Goal: Task Accomplishment & Management: Use online tool/utility

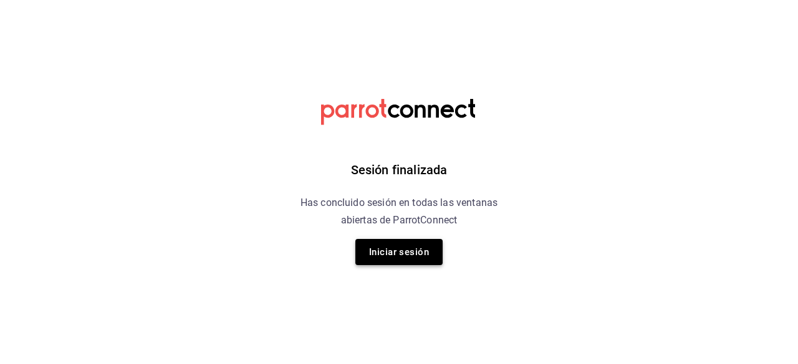
click at [431, 254] on button "Iniciar sesión" at bounding box center [398, 252] width 87 height 26
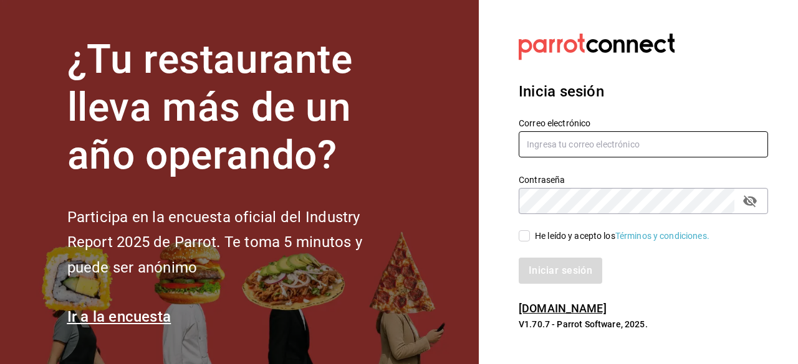
type input "[EMAIL_ADDRESS][DOMAIN_NAME]"
click at [523, 236] on input "He leído y acepto los Términos y condiciones." at bounding box center [523, 236] width 11 height 11
checkbox input "true"
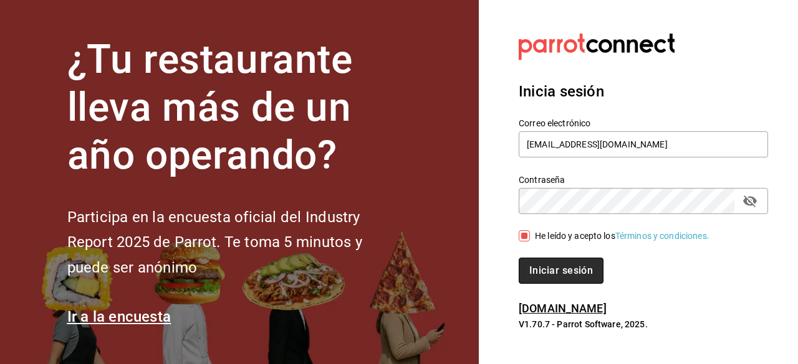
click at [550, 277] on button "Iniciar sesión" at bounding box center [560, 271] width 85 height 26
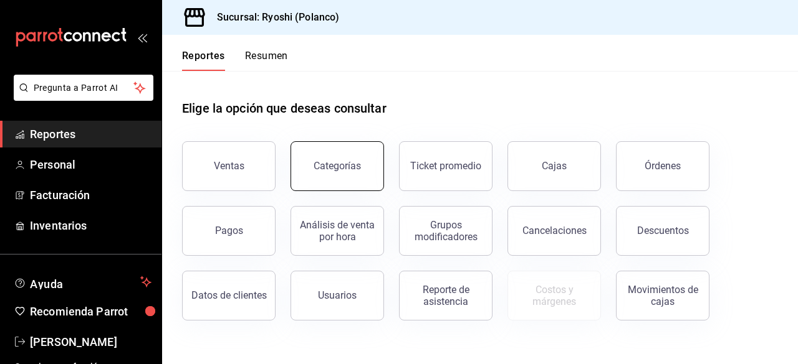
click at [343, 171] on div "Categorías" at bounding box center [336, 166] width 47 height 12
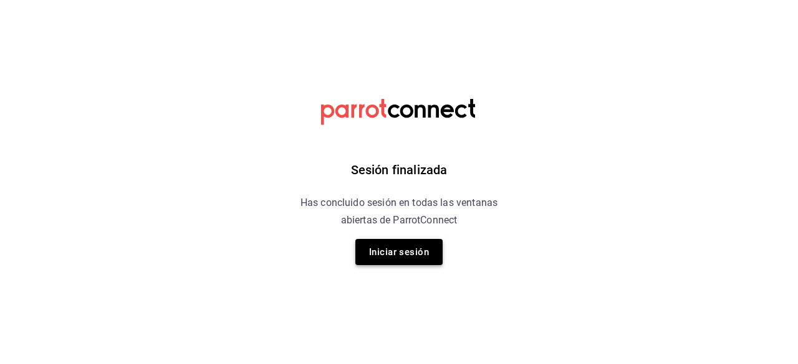
click at [391, 242] on button "Iniciar sesión" at bounding box center [398, 252] width 87 height 26
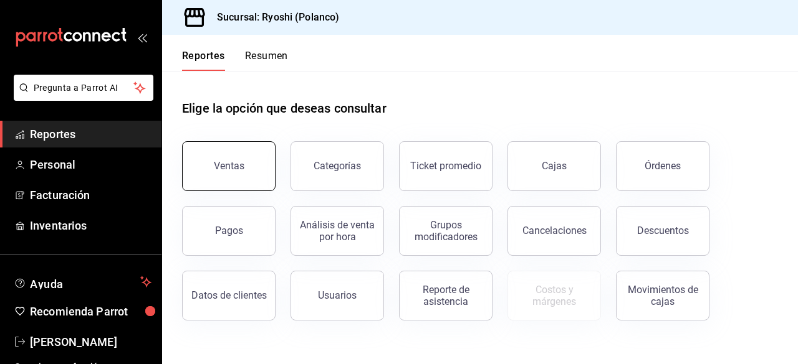
click at [241, 176] on button "Ventas" at bounding box center [228, 166] width 93 height 50
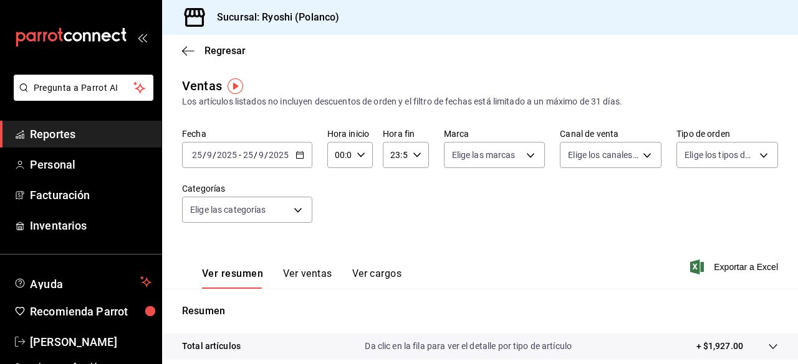
click at [298, 154] on \(Stroke\) "button" at bounding box center [299, 154] width 7 height 1
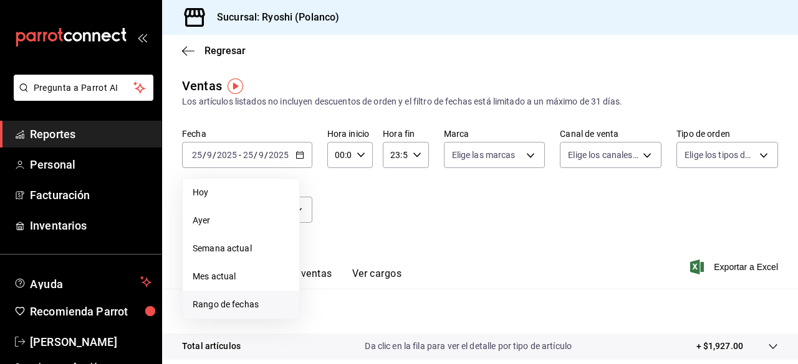
click at [214, 300] on span "Rango de fechas" at bounding box center [241, 304] width 97 height 13
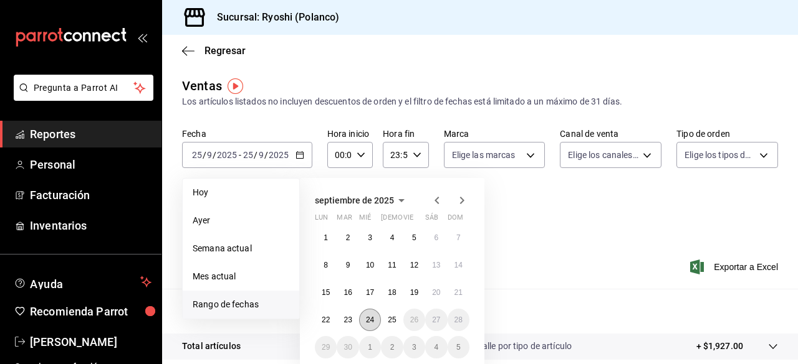
click at [376, 325] on button "24" at bounding box center [370, 320] width 22 height 22
click at [388, 323] on abbr "25" at bounding box center [392, 320] width 8 height 9
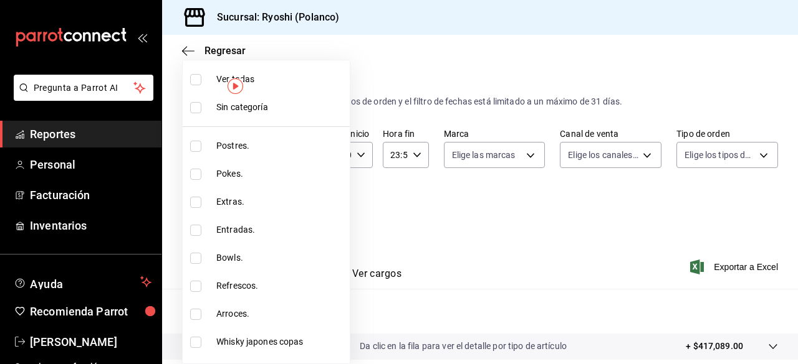
click at [294, 209] on body "Pregunta a Parrot AI Reportes Personal Facturación Inventarios Ayuda Recomienda…" at bounding box center [399, 182] width 798 height 364
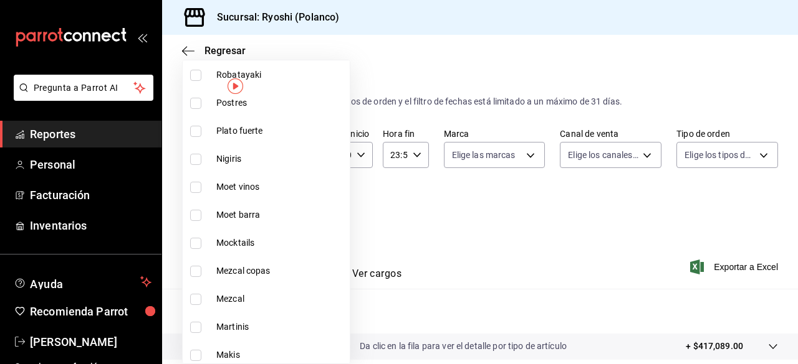
scroll to position [997, 0]
click at [198, 97] on input "checkbox" at bounding box center [195, 102] width 11 height 11
checkbox input "true"
type input "f29fb788-a061-4889-ae5a-b73f6482cd79"
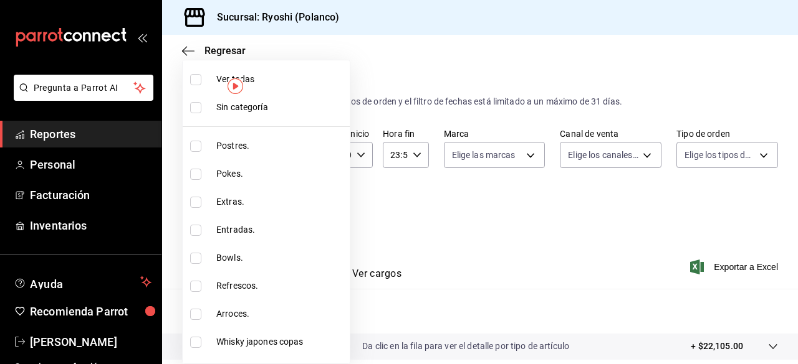
click at [196, 145] on input "checkbox" at bounding box center [195, 146] width 11 height 11
checkbox input "true"
type input "f29fb788-a061-4889-ae5a-b73f6482cd79,3971b1f1-eb4c-4b65-a33f-e0602f1a7270"
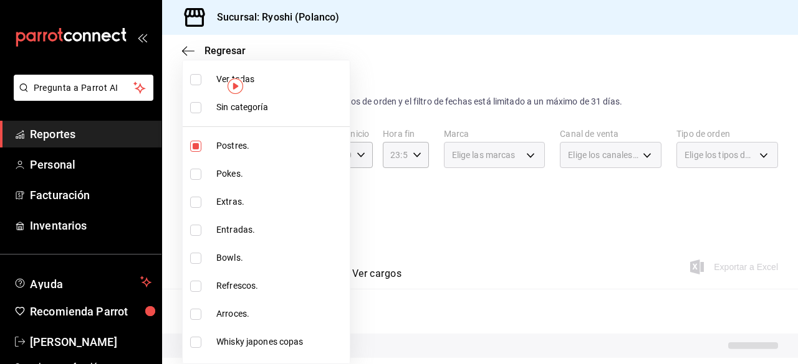
click at [797, 292] on div at bounding box center [399, 182] width 798 height 364
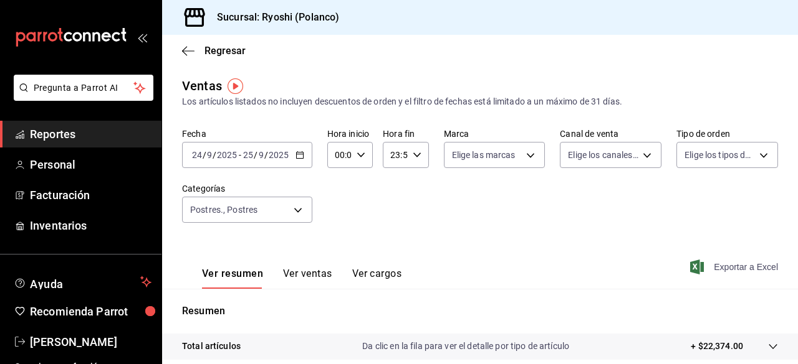
click at [726, 265] on span "Exportar a Excel" at bounding box center [734, 267] width 85 height 15
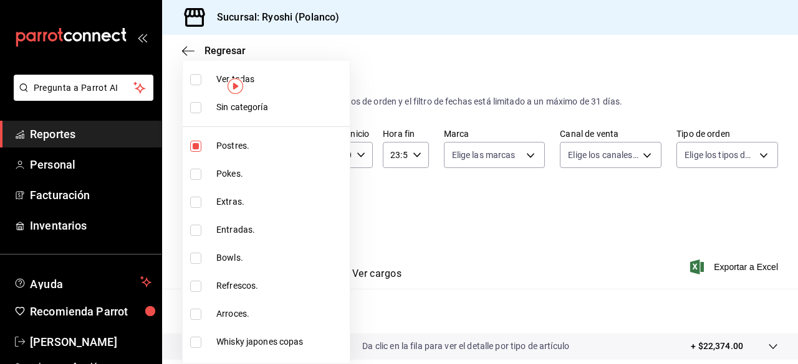
click at [299, 212] on body "Pregunta a Parrot AI Reportes Personal Facturación Inventarios Ayuda Recomienda…" at bounding box center [399, 182] width 798 height 364
click at [197, 82] on input "checkbox" at bounding box center [195, 79] width 11 height 11
checkbox input "true"
type input "3971b1f1-eb4c-4b65-a33f-e0602f1a7270,e647ec20-b9be-4789-a430-eb555fd10a41,bb66a…"
checkbox input "true"
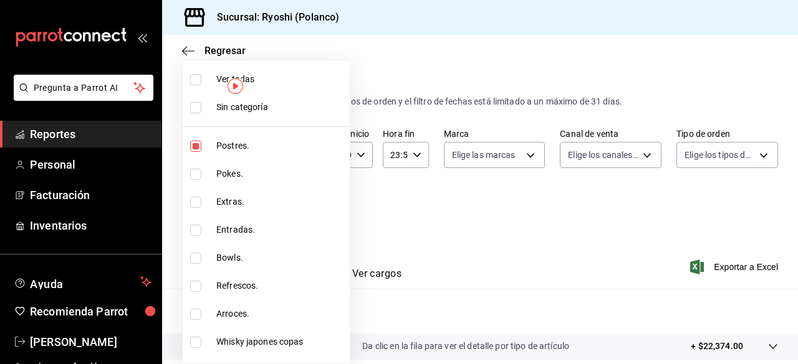
checkbox input "true"
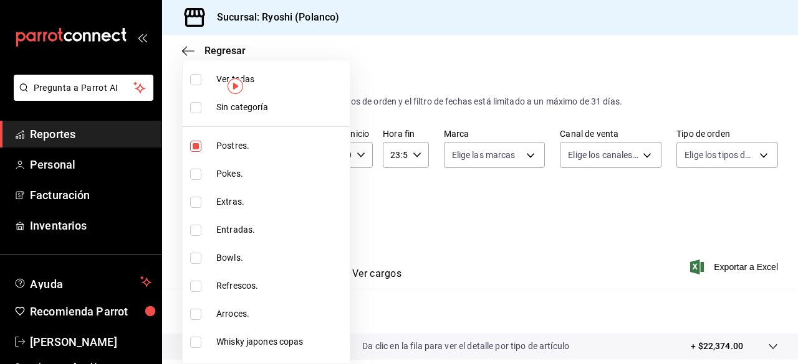
checkbox input "true"
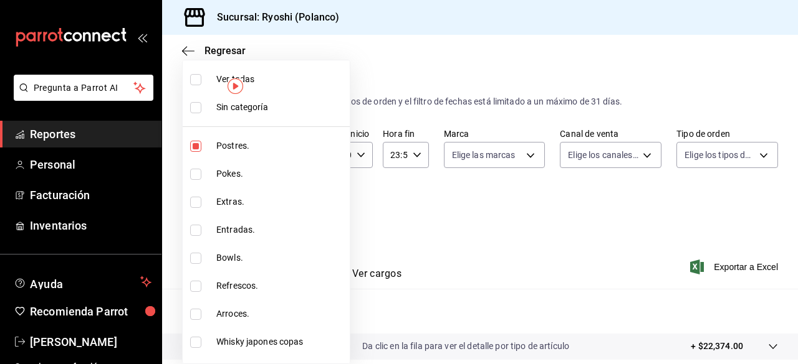
checkbox input "true"
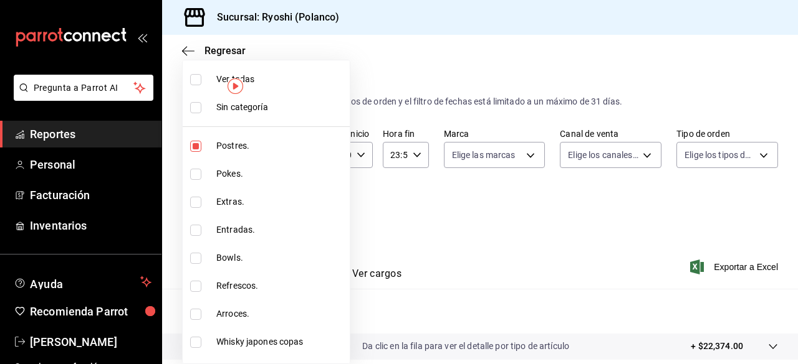
checkbox input "true"
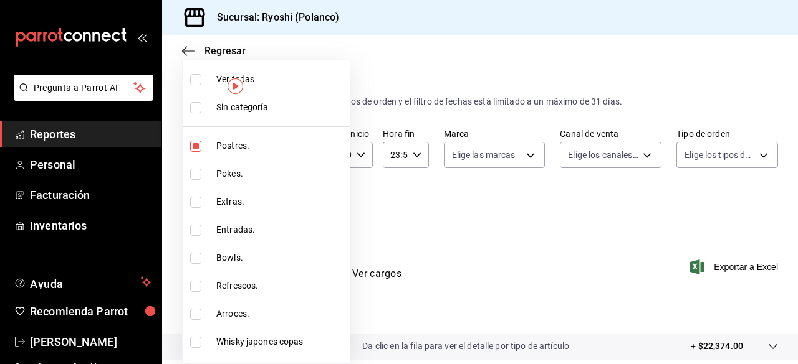
checkbox input "true"
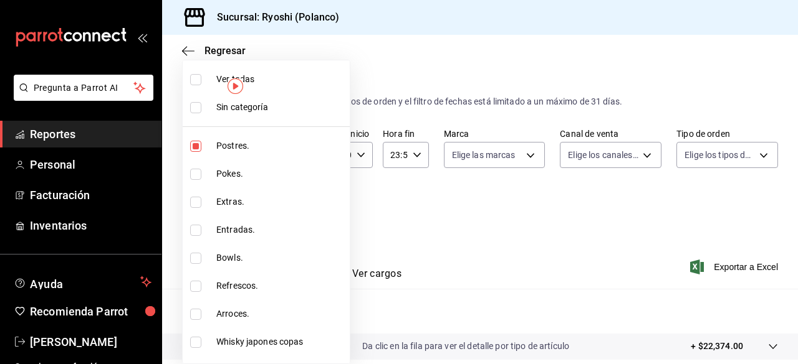
checkbox input "true"
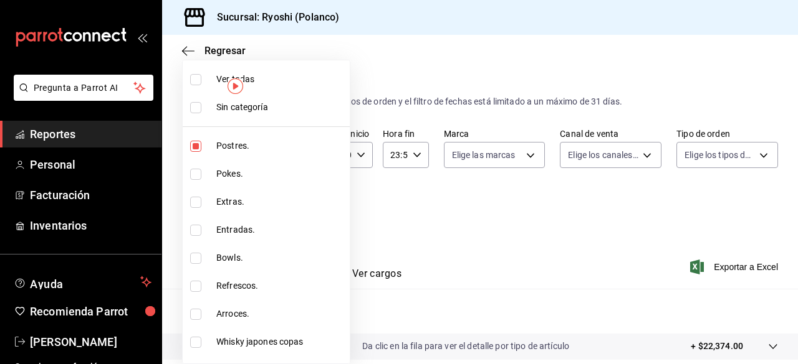
checkbox input "true"
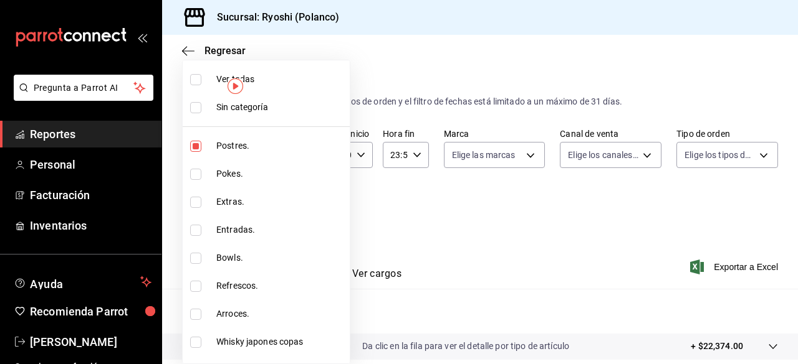
checkbox input "true"
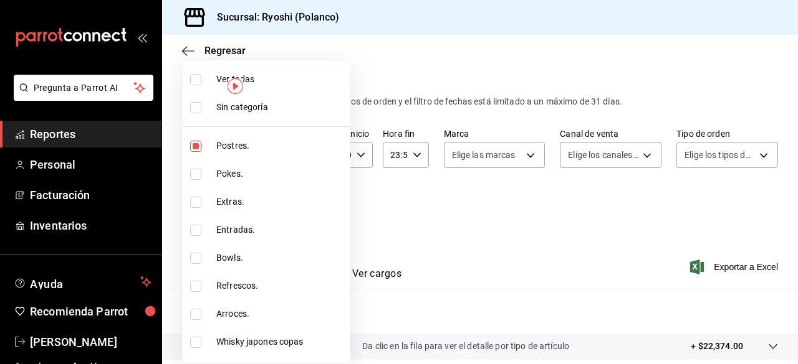
checkbox input "true"
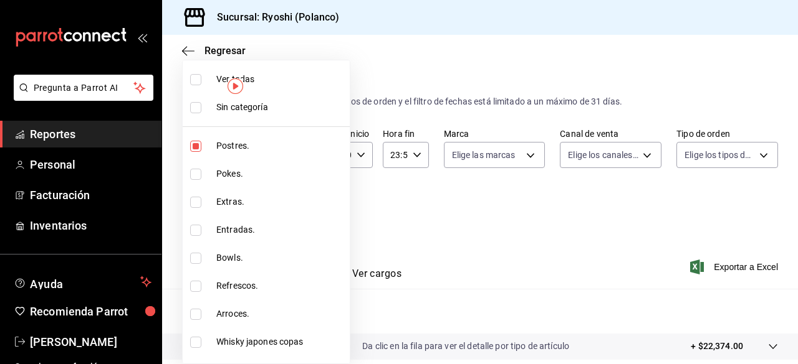
checkbox input "true"
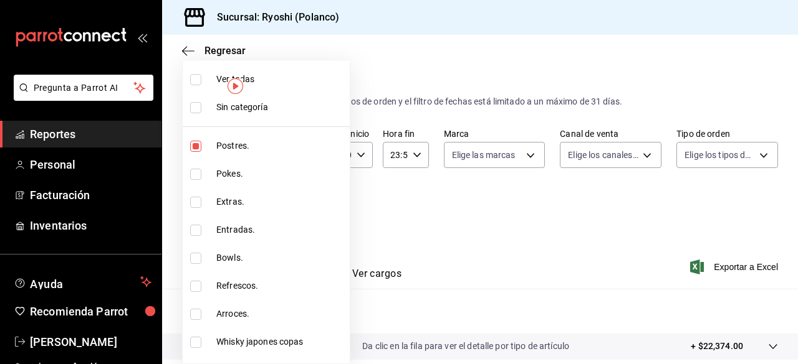
checkbox input "true"
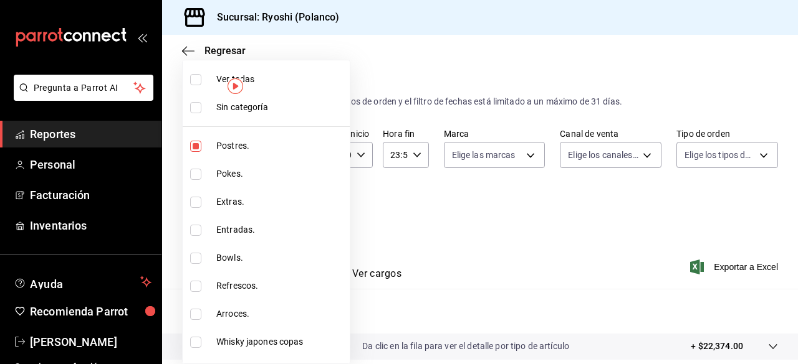
checkbox input "true"
click at [735, 275] on div at bounding box center [399, 182] width 798 height 364
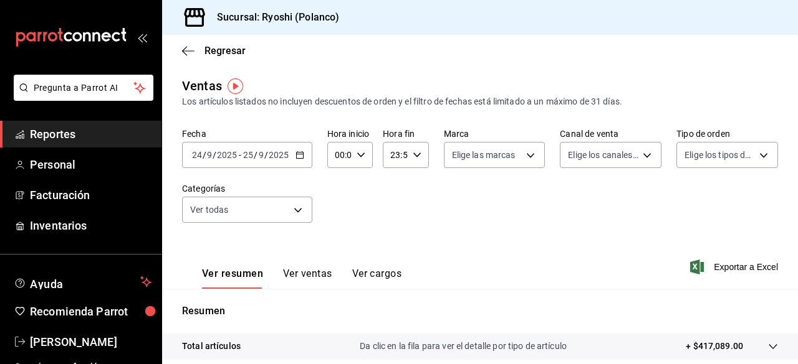
click at [725, 275] on span "Exportar a Excel" at bounding box center [734, 267] width 85 height 15
click at [410, 246] on div "Ver resumen Ver ventas Ver cargos Exportar a Excel" at bounding box center [480, 263] width 636 height 51
click at [292, 209] on body "Pregunta a Parrot AI Reportes Personal Facturación Inventarios Ayuda Recomienda…" at bounding box center [399, 182] width 798 height 364
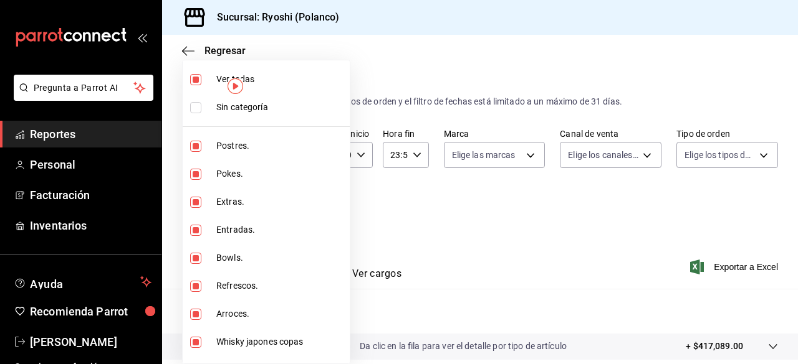
click at [192, 74] on input "checkbox" at bounding box center [195, 79] width 11 height 11
checkbox input "false"
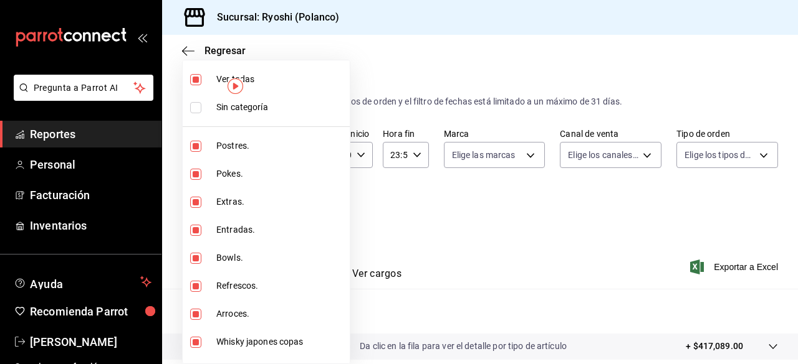
checkbox input "false"
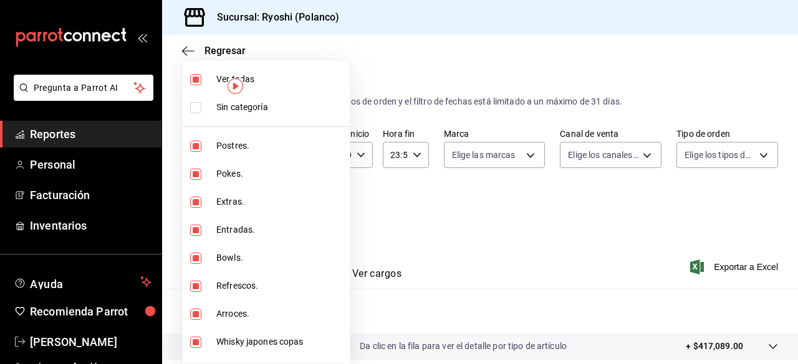
checkbox input "false"
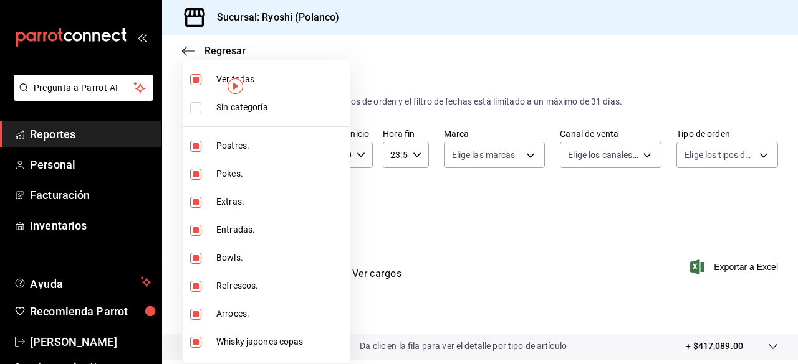
checkbox input "false"
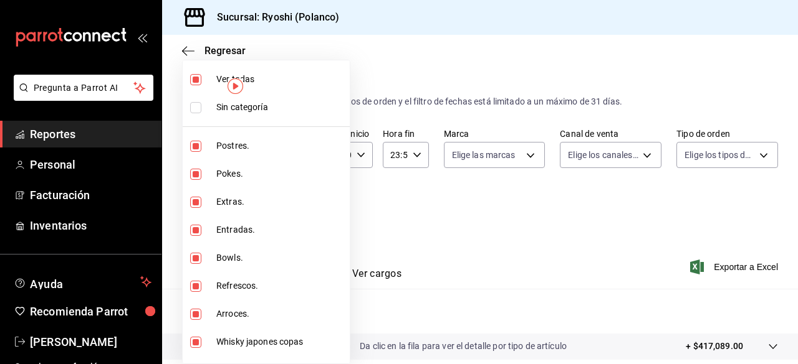
checkbox input "false"
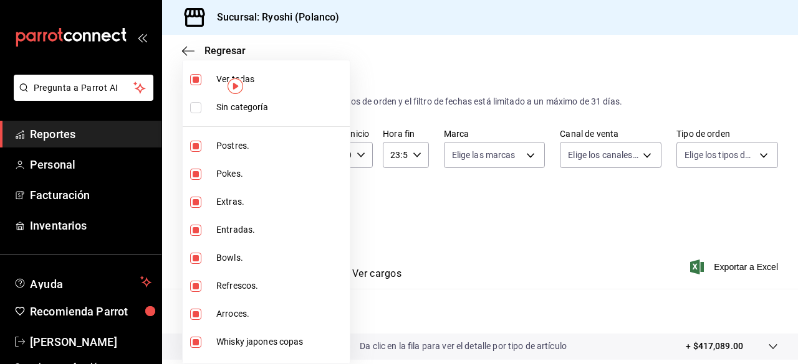
checkbox input "false"
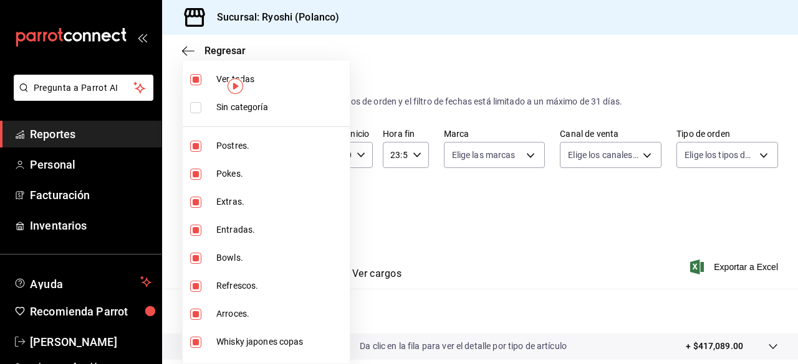
checkbox input "false"
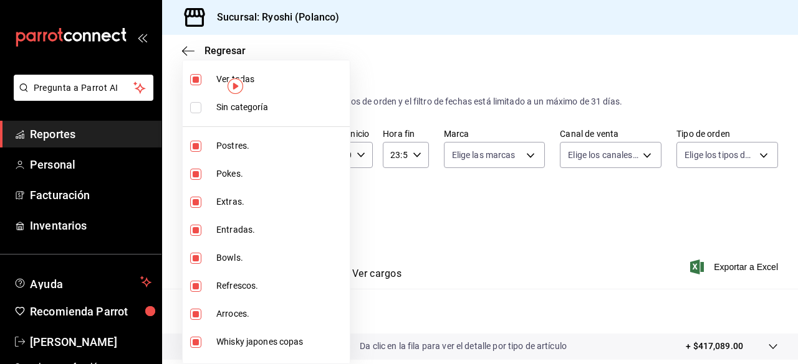
checkbox input "false"
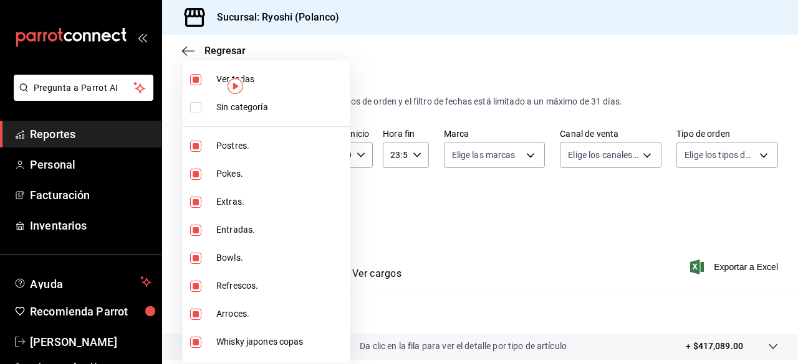
checkbox input "false"
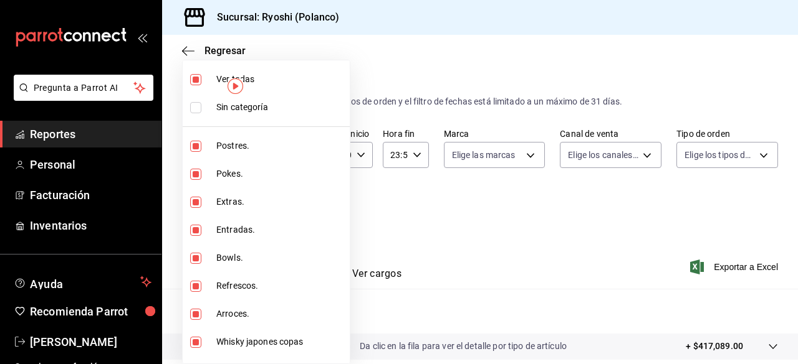
checkbox input "false"
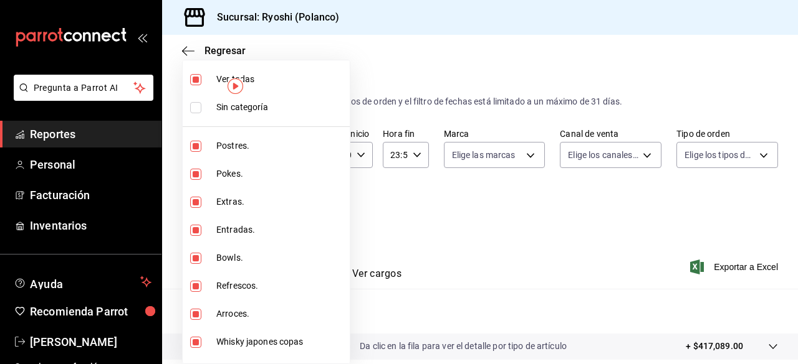
checkbox input "false"
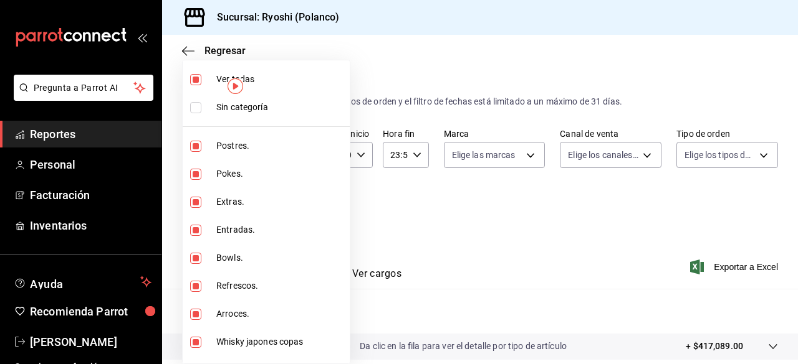
checkbox input "false"
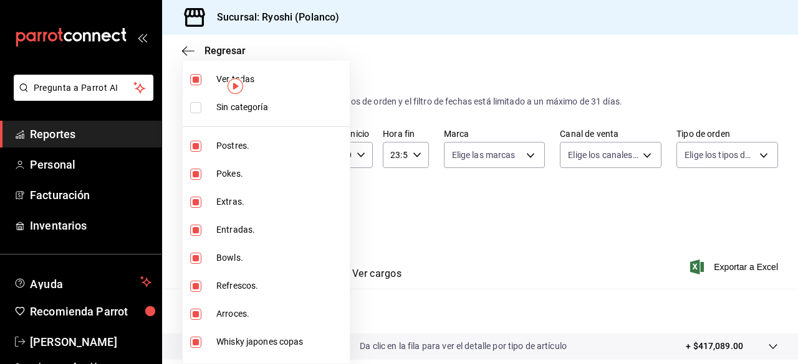
checkbox input "false"
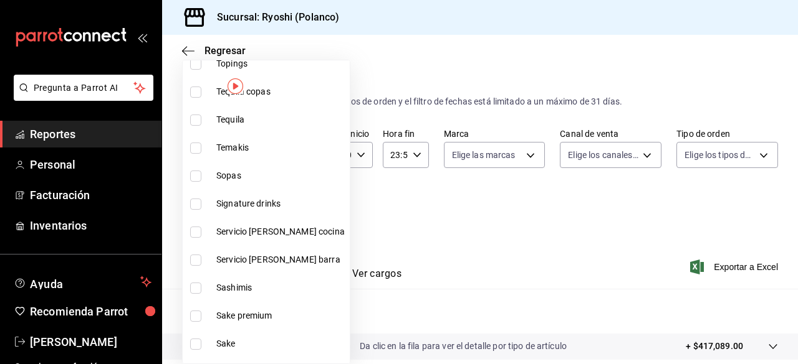
scroll to position [689, 0]
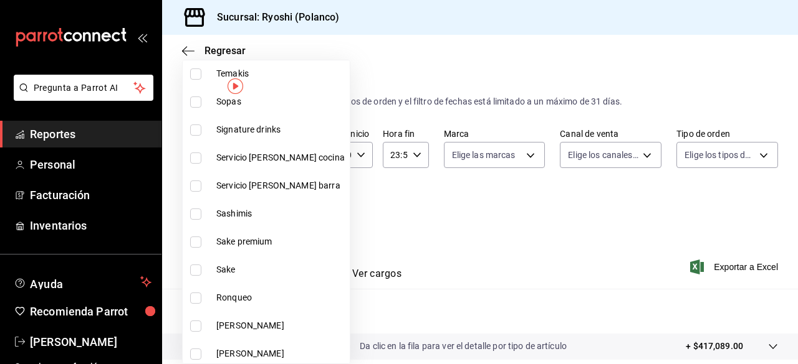
click at [260, 129] on span "Signature drinks" at bounding box center [280, 129] width 128 height 13
type input "9eeca69c-35bd-4589-a9e8-7ae1e230e2a6"
checkbox input "true"
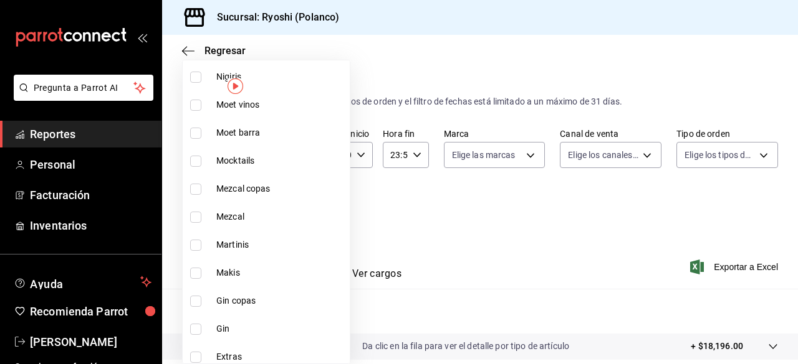
scroll to position [1091, 0]
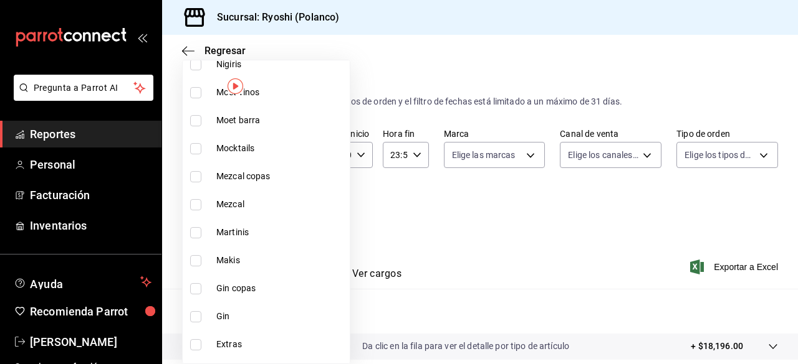
click at [201, 228] on label at bounding box center [198, 232] width 16 height 11
click at [201, 228] on input "checkbox" at bounding box center [195, 232] width 11 height 11
click at [201, 228] on label at bounding box center [198, 232] width 16 height 11
click at [201, 228] on input "checkbox" at bounding box center [195, 232] width 11 height 11
checkbox input "false"
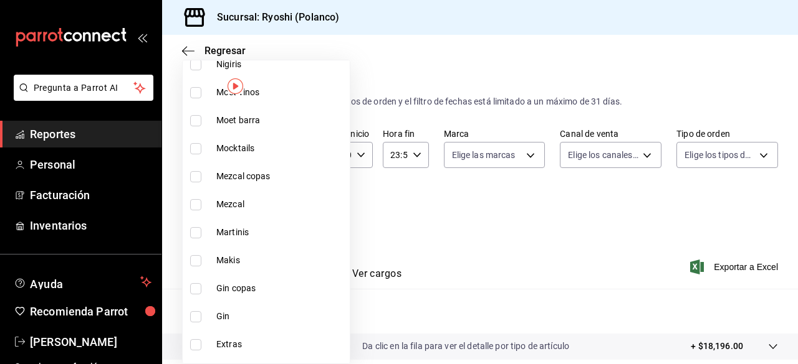
type input "9eeca69c-35bd-4589-a9e8-7ae1e230e2a6"
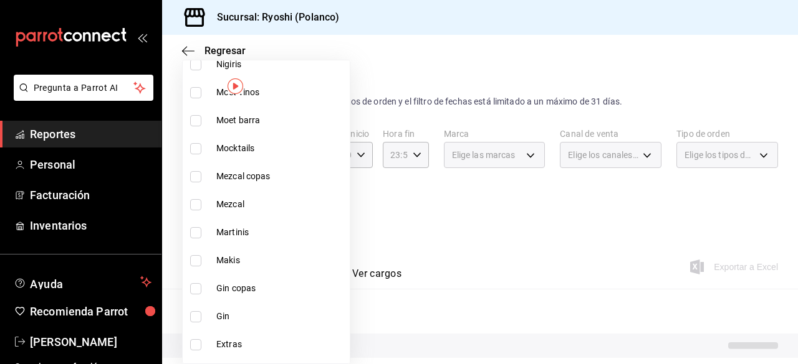
click at [198, 229] on input "checkbox" at bounding box center [195, 232] width 11 height 11
checkbox input "true"
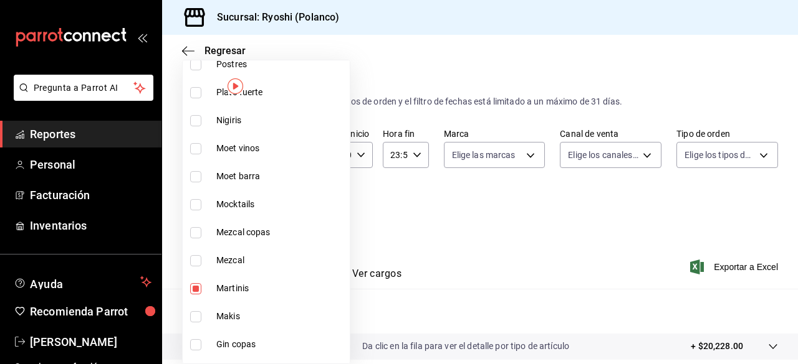
scroll to position [1002, 0]
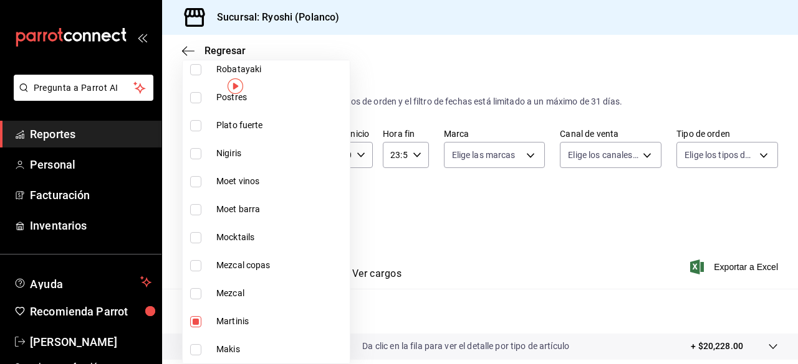
click at [188, 235] on li "Mocktails" at bounding box center [266, 238] width 167 height 28
type input "9eeca69c-35bd-4589-a9e8-7ae1e230e2a6,34a4e1c9-844d-4a5b-903c-7feea8a8849e,420c2…"
checkbox input "true"
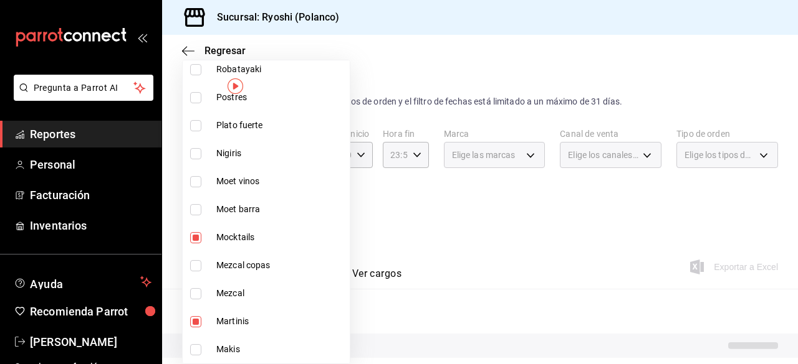
click at [188, 235] on li "Mocktails" at bounding box center [266, 238] width 167 height 28
type input "9eeca69c-35bd-4589-a9e8-7ae1e230e2a6,34a4e1c9-844d-4a5b-903c-7feea8a8849e"
checkbox input "false"
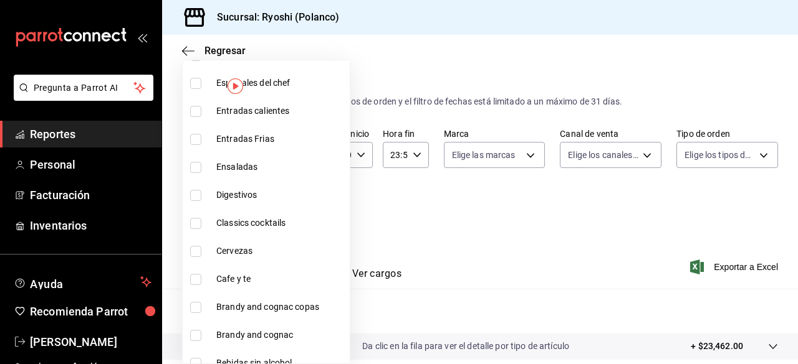
scroll to position [1422, 0]
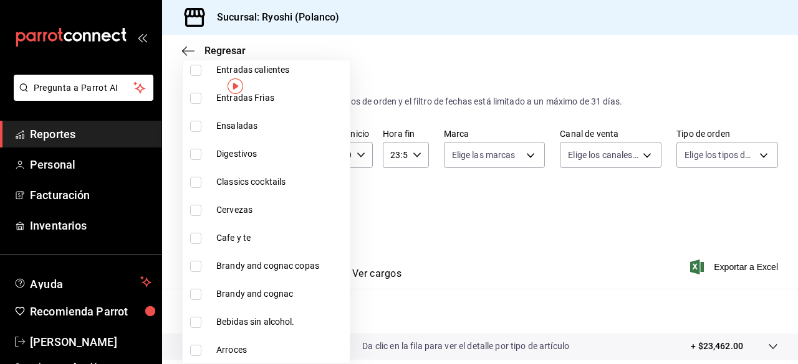
click at [199, 183] on input "checkbox" at bounding box center [195, 182] width 11 height 11
checkbox input "true"
type input "9eeca69c-35bd-4589-a9e8-7ae1e230e2a6,34a4e1c9-844d-4a5b-903c-7feea8a8849e,8c69b…"
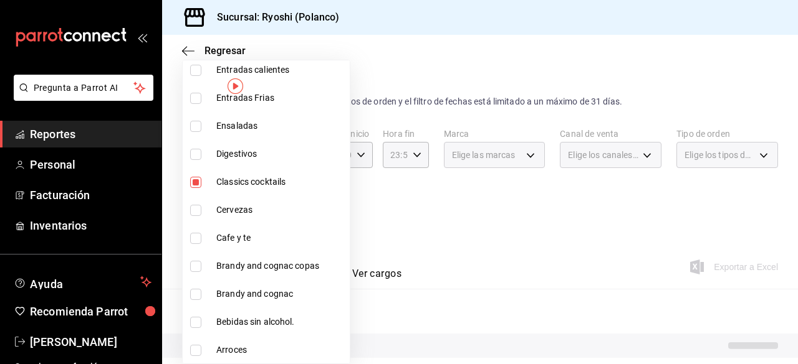
click at [199, 183] on input "checkbox" at bounding box center [195, 182] width 11 height 11
checkbox input "false"
type input "9eeca69c-35bd-4589-a9e8-7ae1e230e2a6,34a4e1c9-844d-4a5b-903c-7feea8a8849e"
click at [199, 183] on input "checkbox" at bounding box center [195, 182] width 11 height 11
checkbox input "true"
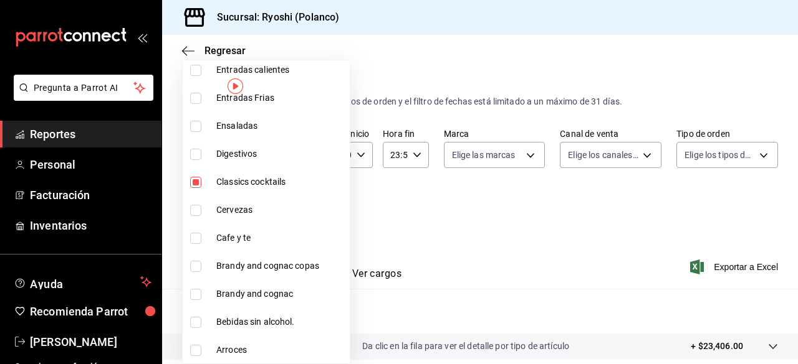
click at [731, 270] on div at bounding box center [399, 182] width 798 height 364
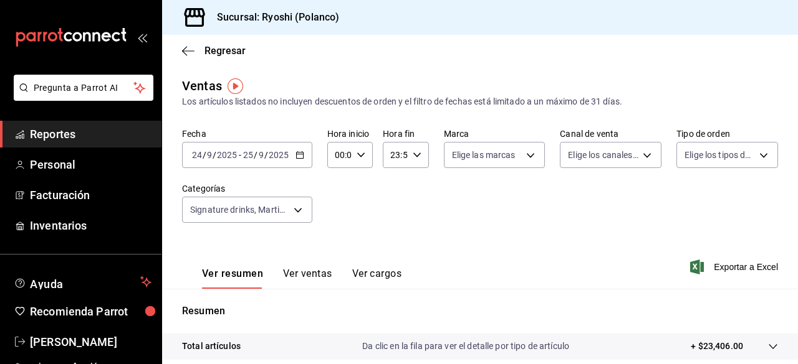
click at [731, 265] on span "Exportar a Excel" at bounding box center [734, 267] width 85 height 15
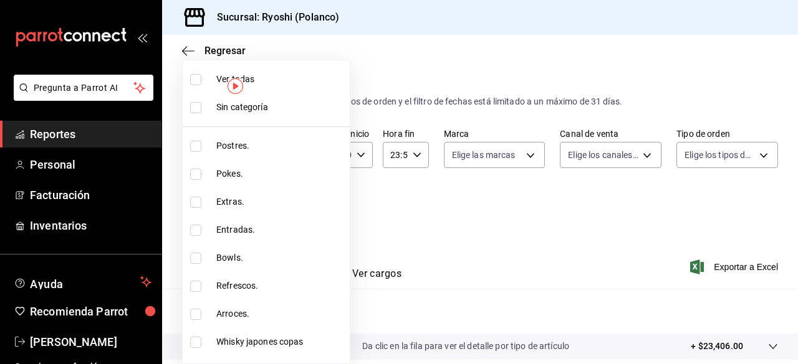
click at [296, 209] on body "Pregunta a Parrot AI Reportes Personal Facturación Inventarios Ayuda Recomienda…" at bounding box center [399, 182] width 798 height 364
click at [209, 83] on li "Ver todas" at bounding box center [266, 79] width 167 height 28
type input "3971b1f1-eb4c-4b65-a33f-e0602f1a7270,e647ec20-b9be-4789-a430-eb555fd10a41,bb66a…"
checkbox input "true"
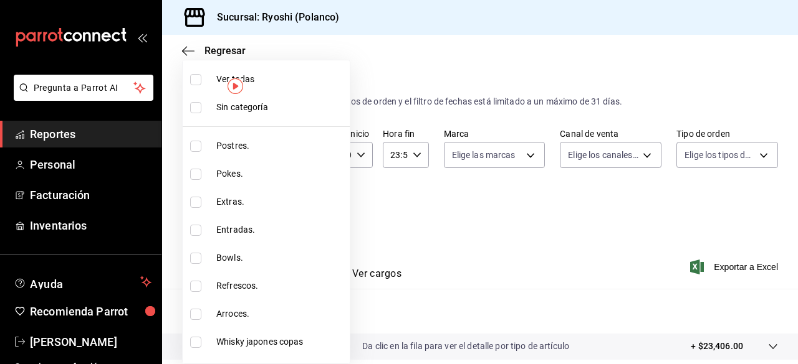
checkbox input "true"
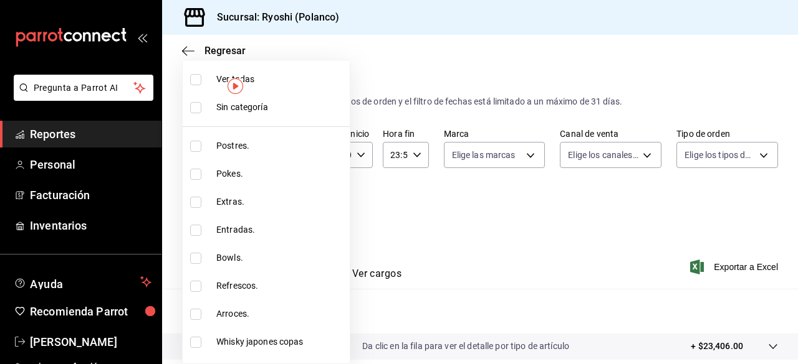
checkbox input "true"
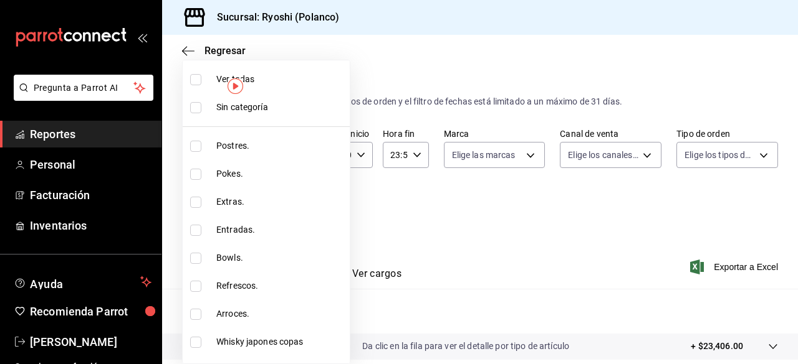
checkbox input "true"
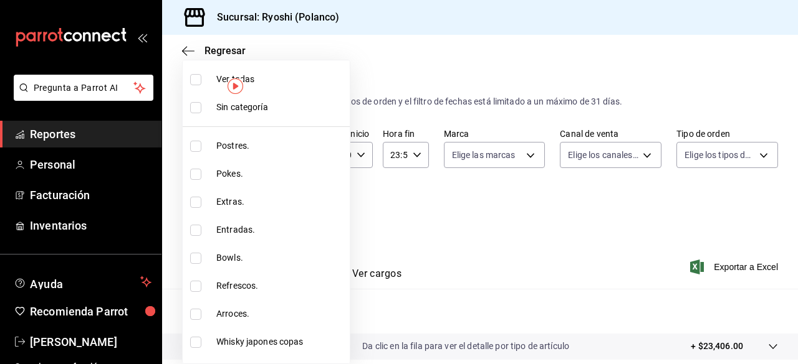
checkbox input "true"
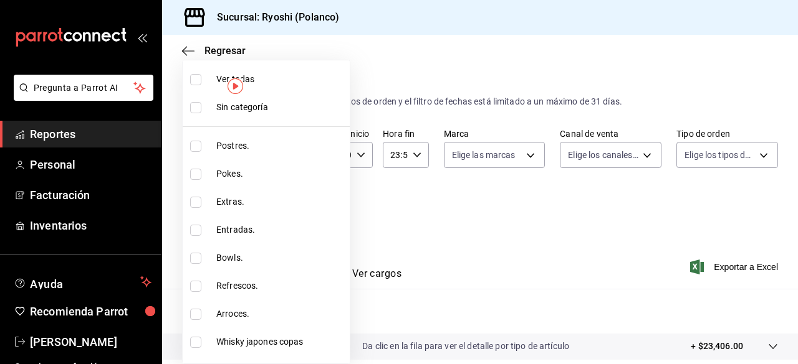
checkbox input "true"
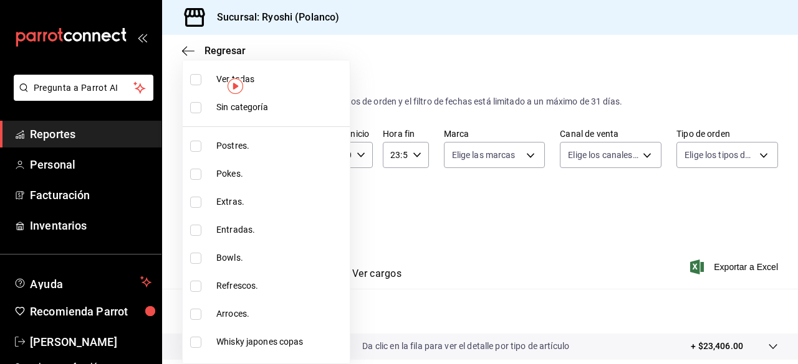
checkbox input "true"
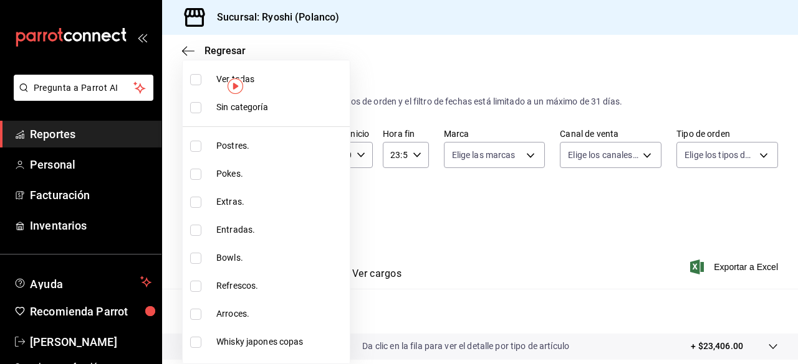
checkbox input "true"
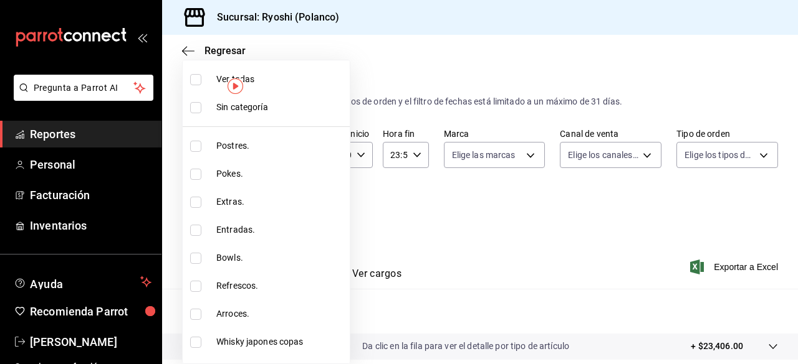
checkbox input "true"
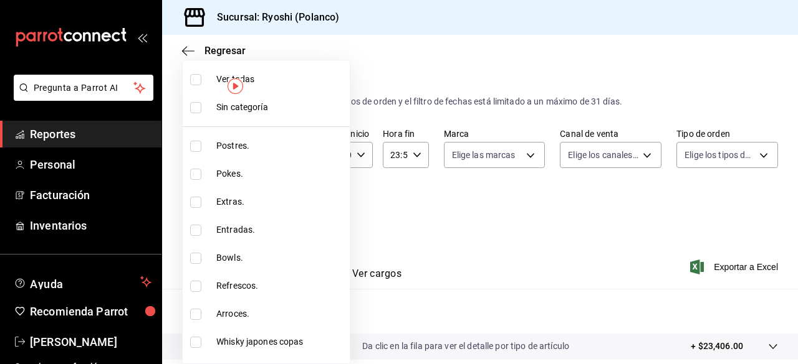
checkbox input "true"
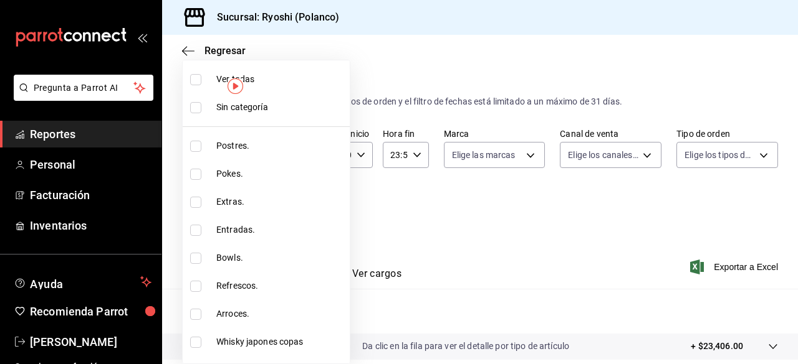
checkbox input "true"
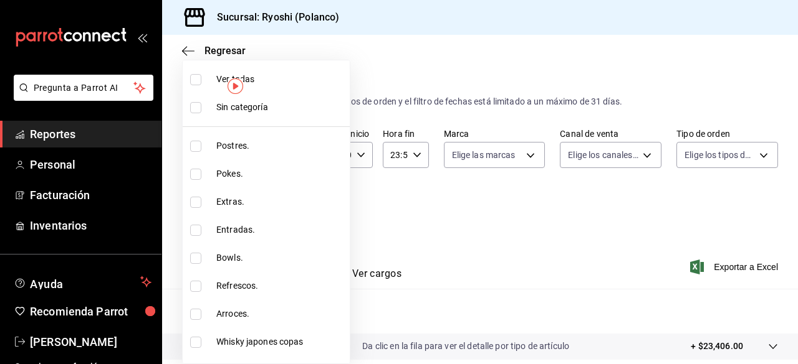
checkbox input "true"
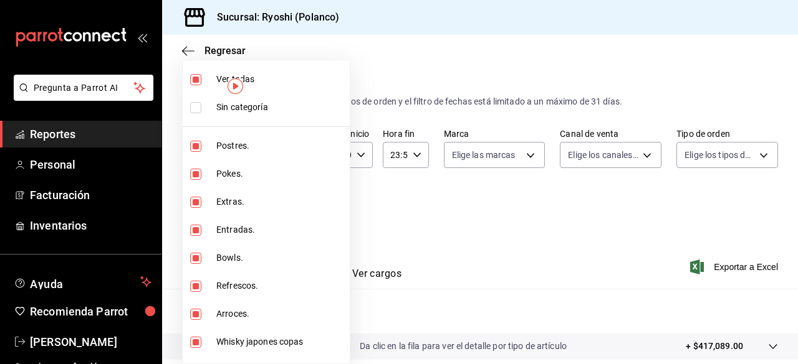
click at [209, 83] on li "Ver todas" at bounding box center [266, 79] width 167 height 28
checkbox input "false"
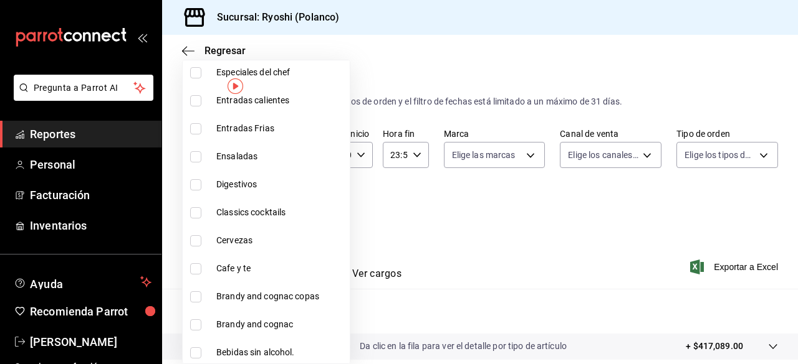
scroll to position [1422, 0]
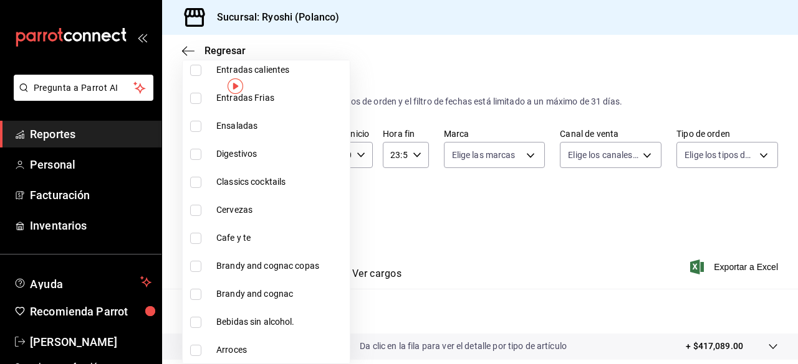
click at [194, 234] on input "checkbox" at bounding box center [195, 238] width 11 height 11
click at [699, 265] on div at bounding box center [399, 182] width 798 height 364
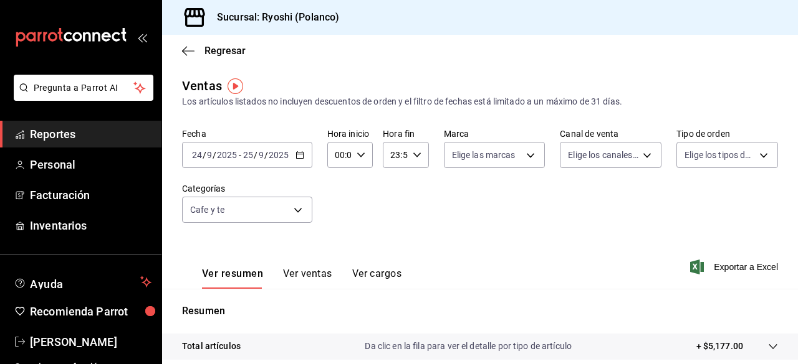
click at [699, 265] on span "Exportar a Excel" at bounding box center [734, 267] width 85 height 15
click at [699, 265] on div "Exportando a excel..." at bounding box center [727, 267] width 101 height 11
